Goal: Download file/media

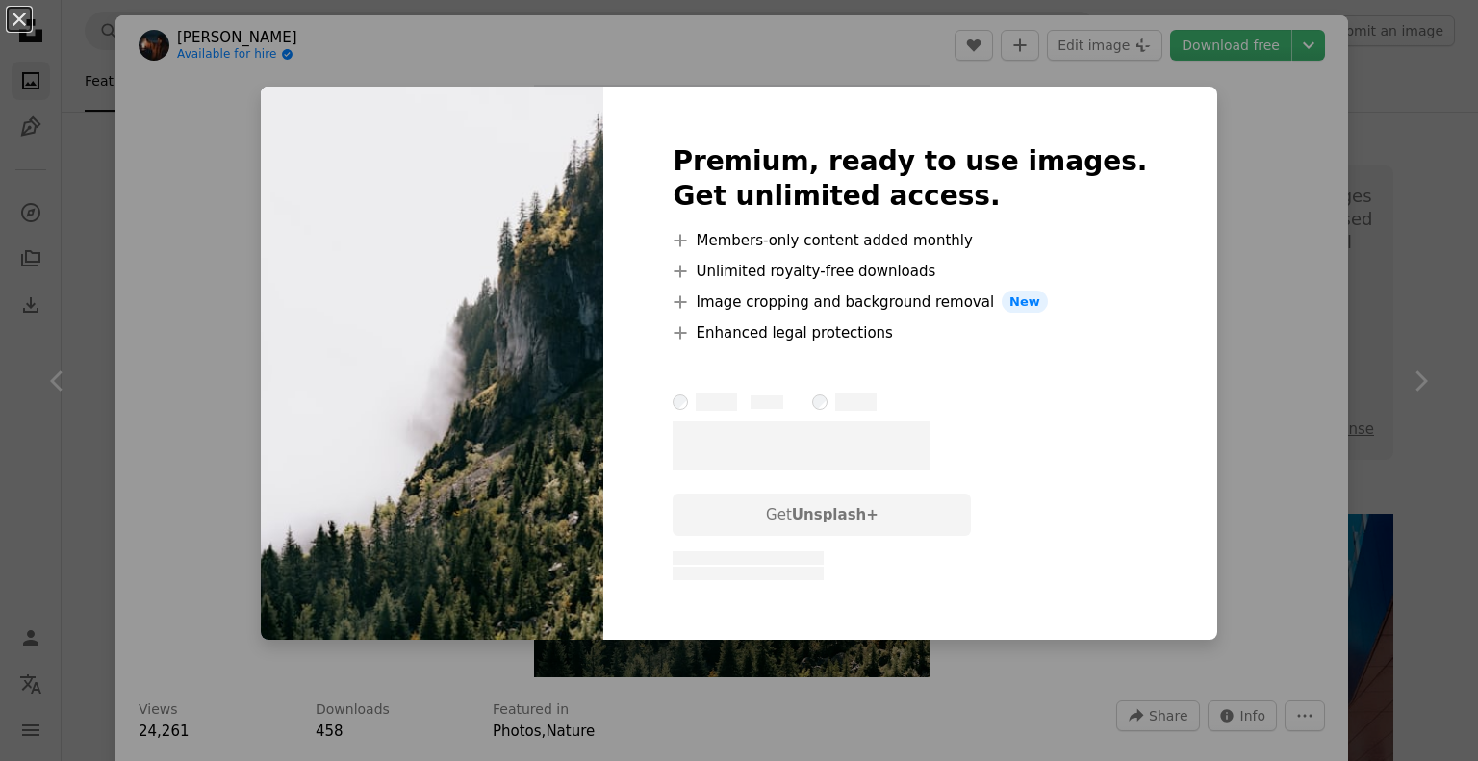
scroll to position [1732, 0]
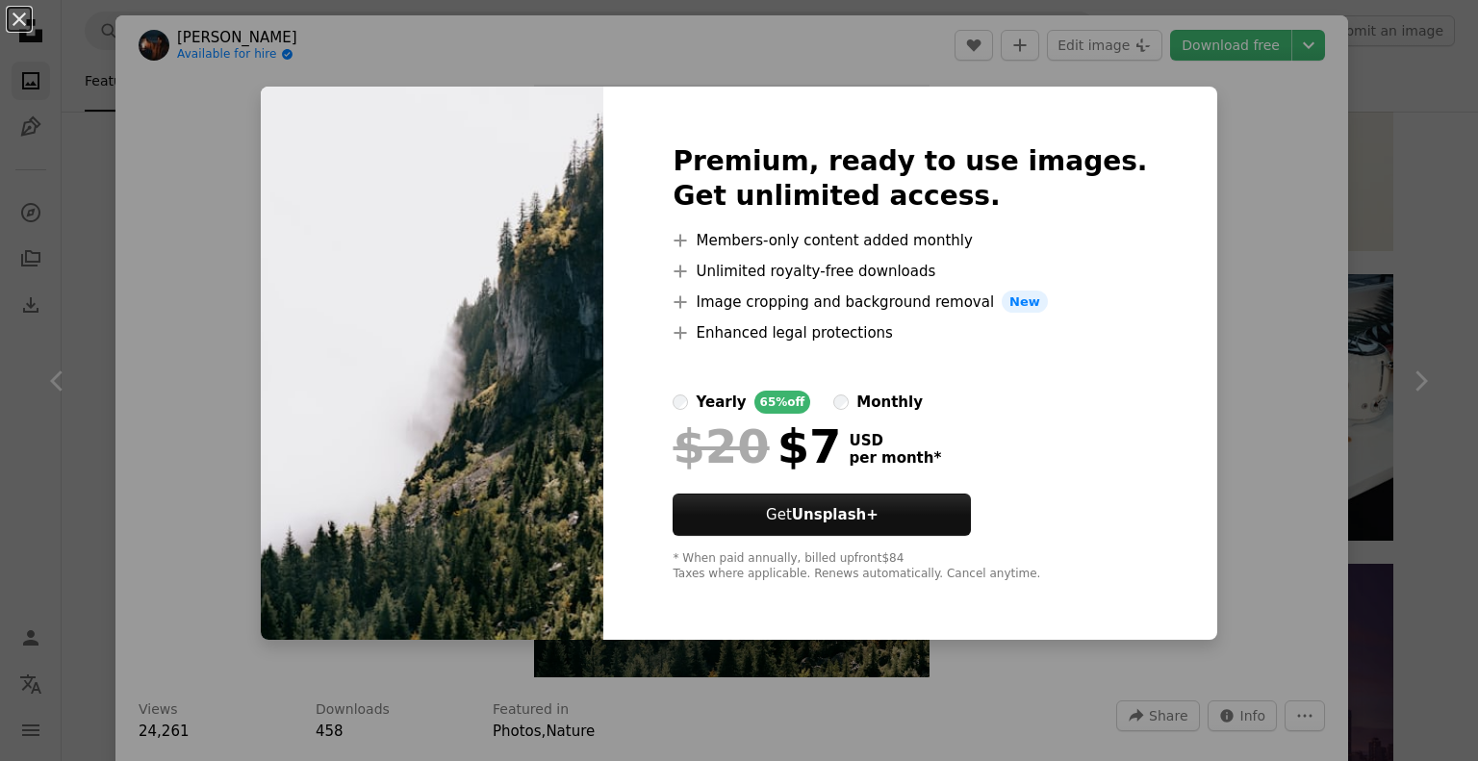
click at [1230, 224] on div "An X shape Premium, ready to use images. Get unlimited access. A plus sign Memb…" at bounding box center [739, 380] width 1478 height 761
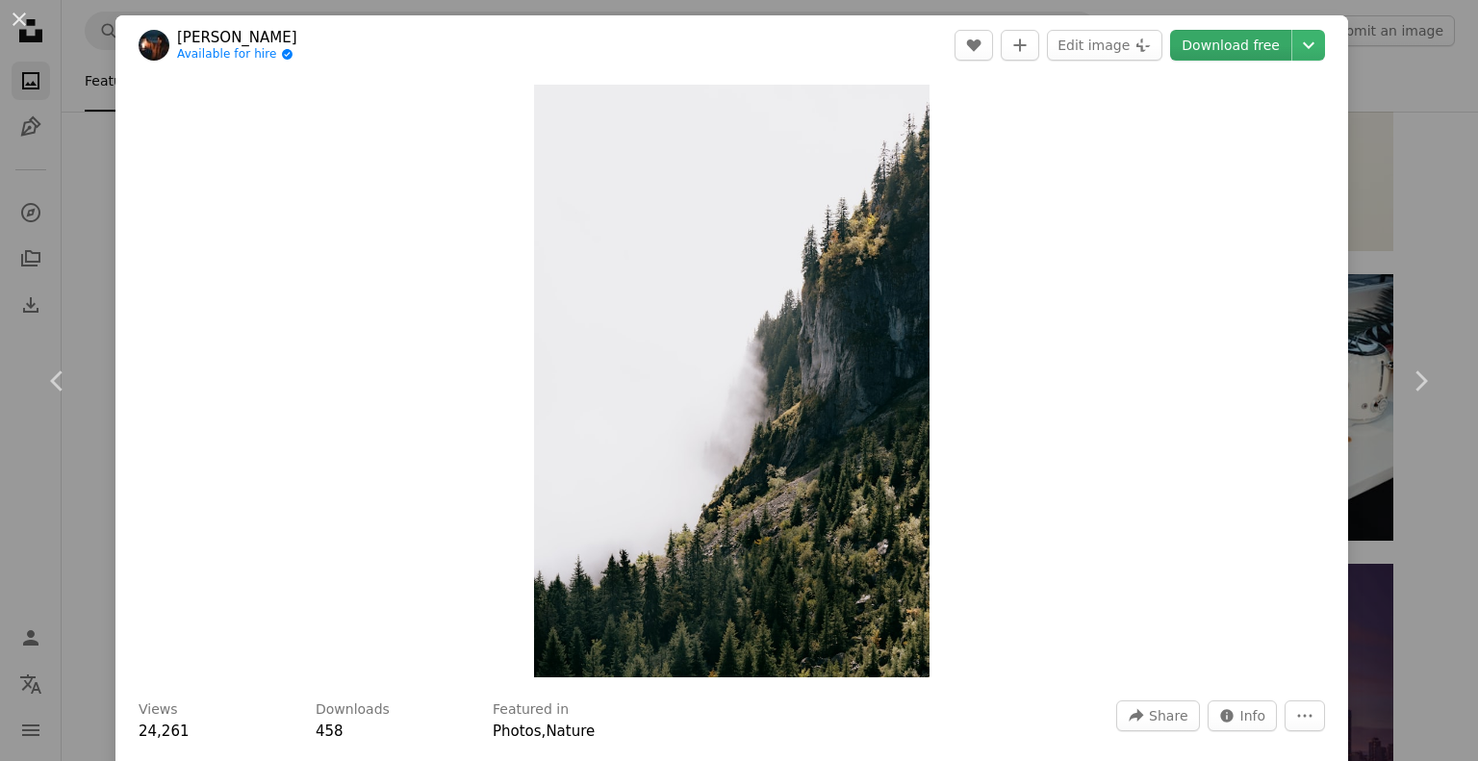
click at [1225, 50] on link "Download free" at bounding box center [1230, 45] width 121 height 31
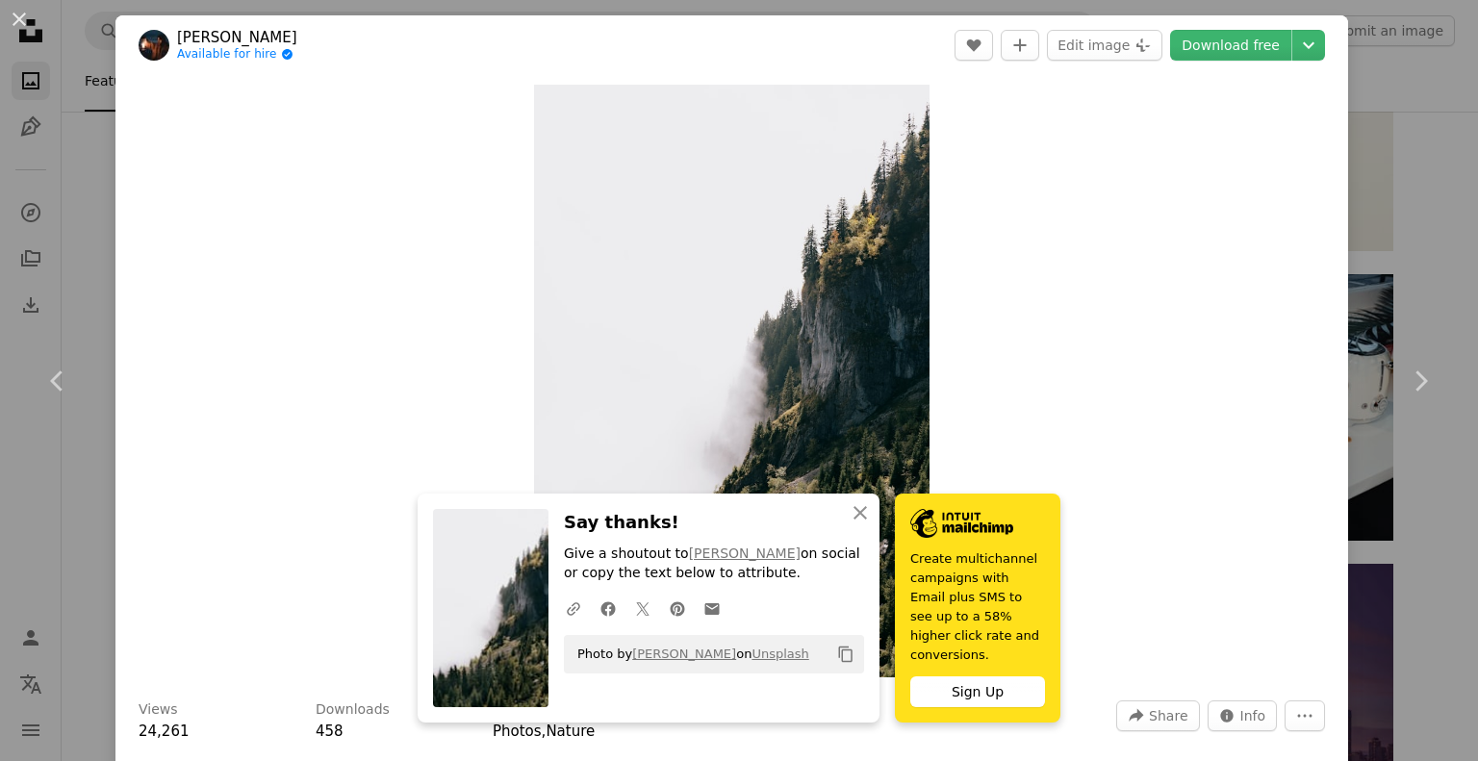
click at [1093, 492] on div "Zoom in" at bounding box center [731, 381] width 1233 height 612
drag, startPoint x: 1008, startPoint y: 396, endPoint x: 1009, endPoint y: 413, distance: 17.3
click at [1009, 395] on div "Zoom in" at bounding box center [731, 381] width 1233 height 612
click at [851, 525] on icon "An X shape" at bounding box center [860, 512] width 23 height 23
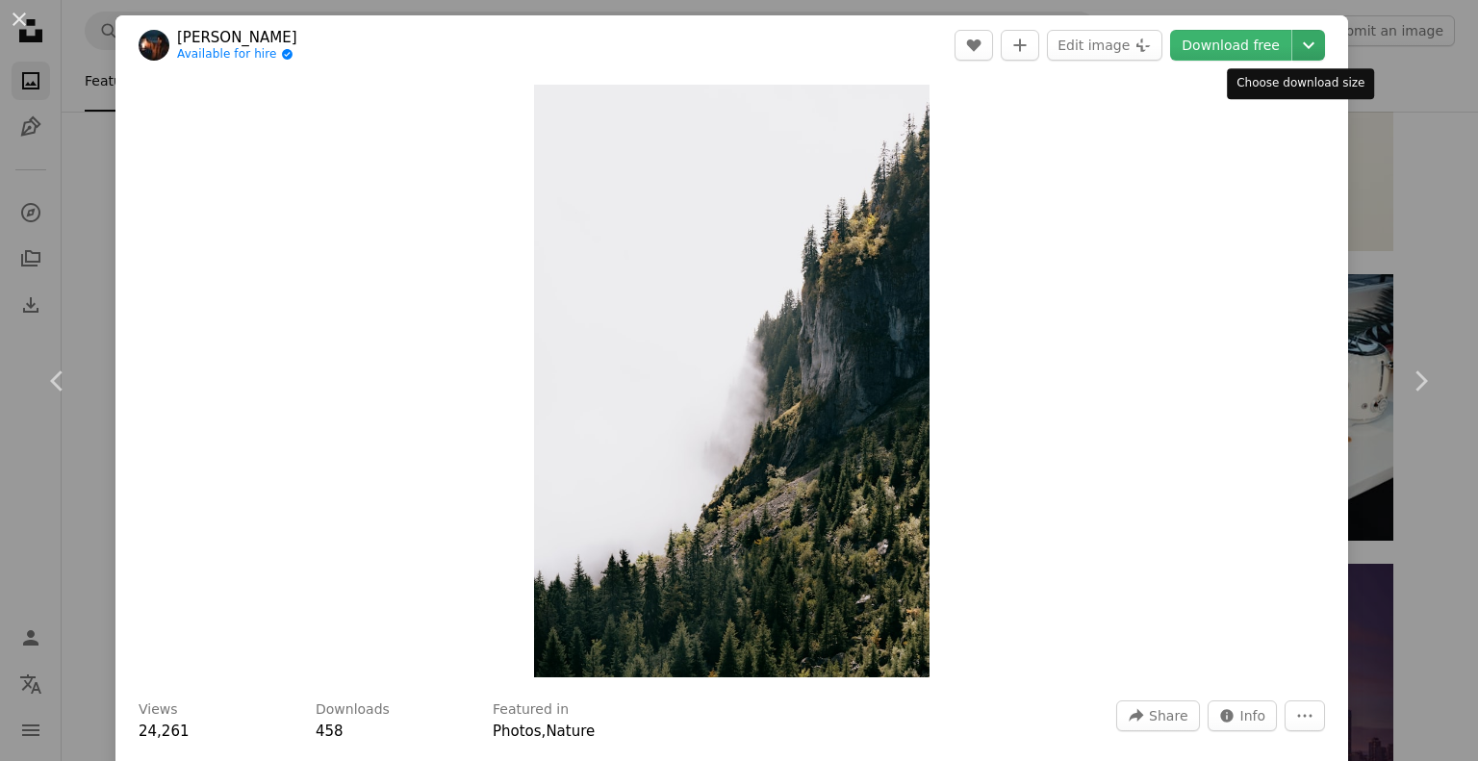
click at [1293, 41] on icon "Chevron down" at bounding box center [1308, 45] width 31 height 23
